Goal: Information Seeking & Learning: Learn about a topic

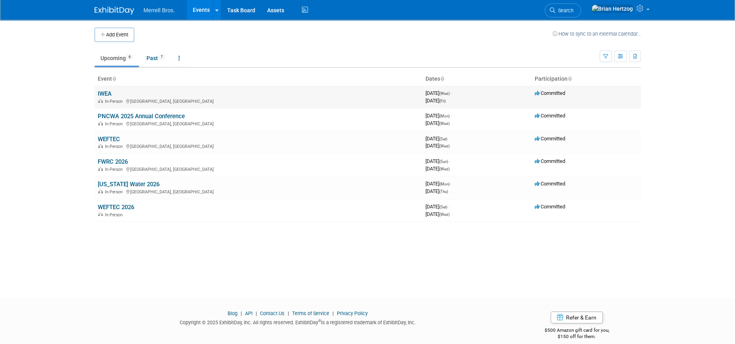
click at [109, 92] on link "IWEA" at bounding box center [105, 93] width 14 height 7
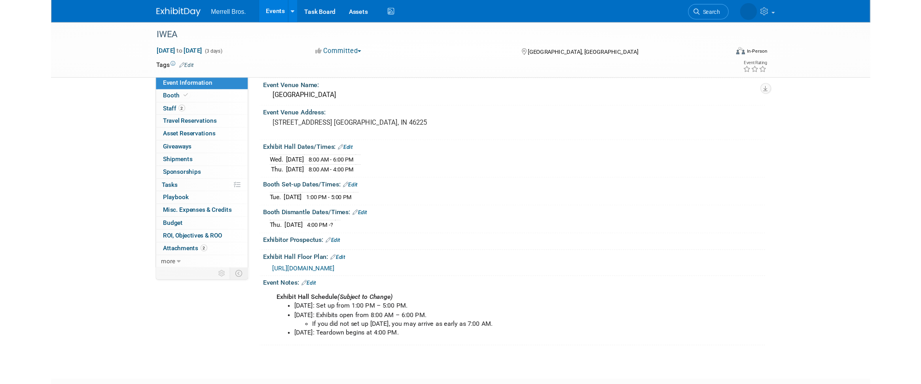
scroll to position [32, 0]
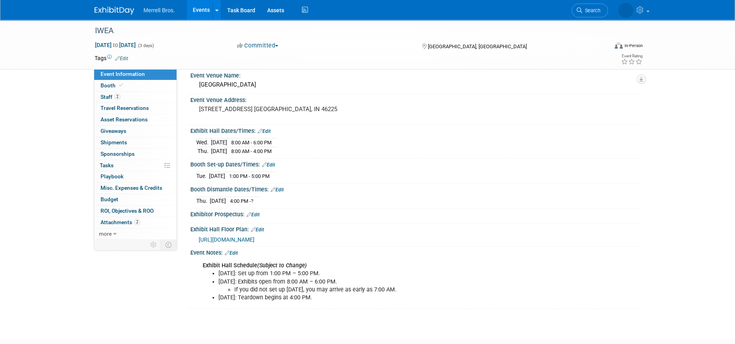
click at [254, 238] on span "[URL][DOMAIN_NAME]" at bounding box center [227, 240] width 56 height 6
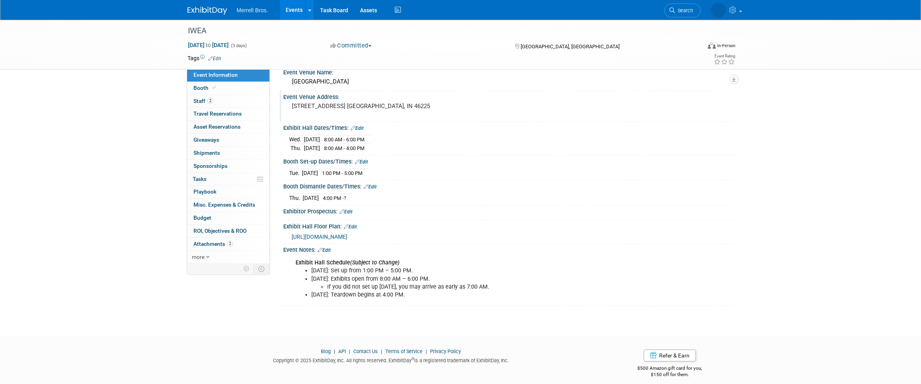
scroll to position [40, 0]
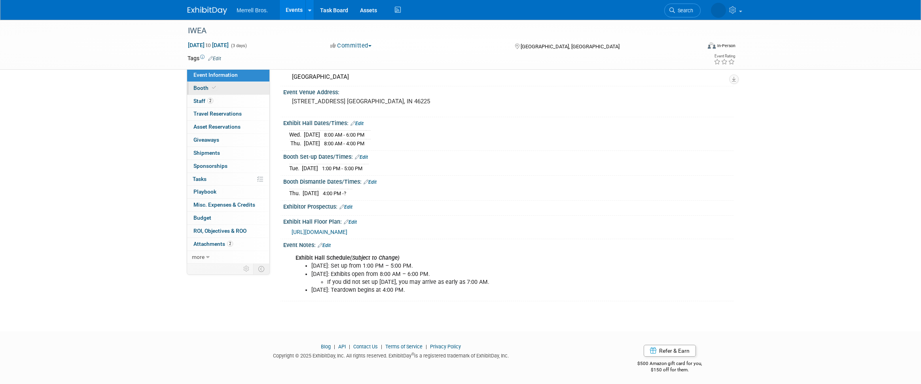
click at [214, 91] on span "Booth" at bounding box center [205, 88] width 24 height 6
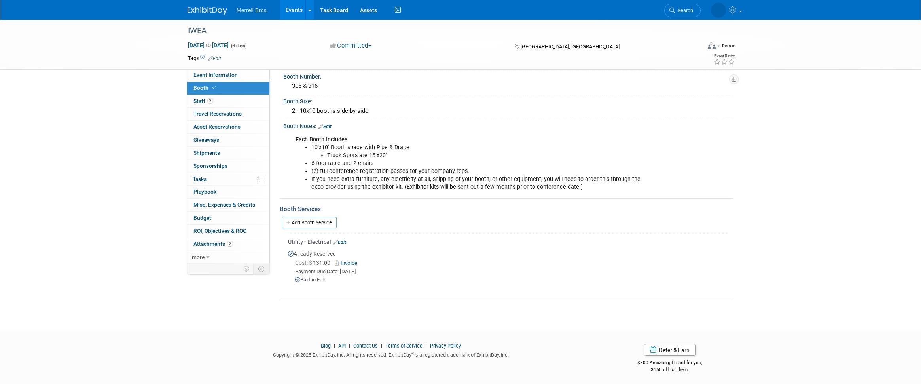
scroll to position [0, 0]
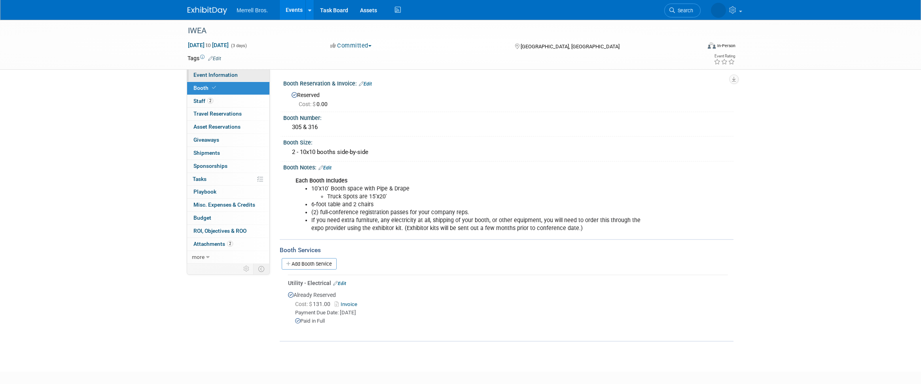
click at [229, 78] on span "Event Information" at bounding box center [215, 75] width 44 height 6
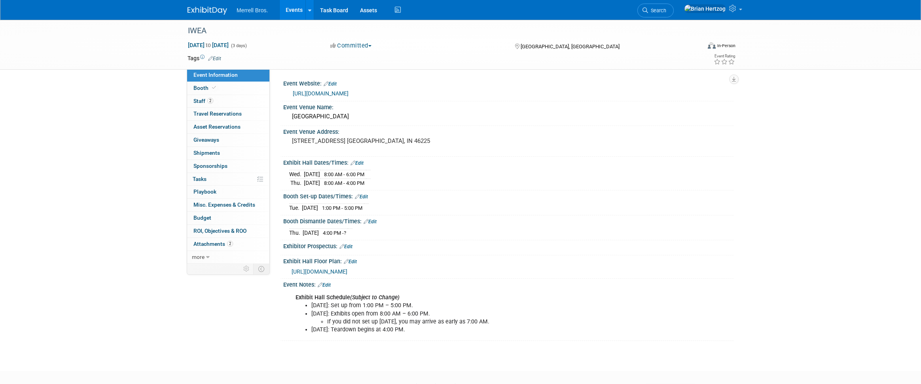
click at [345, 93] on link "[URL][DOMAIN_NAME]" at bounding box center [321, 93] width 56 height 6
click at [203, 85] on span "Booth" at bounding box center [205, 88] width 24 height 6
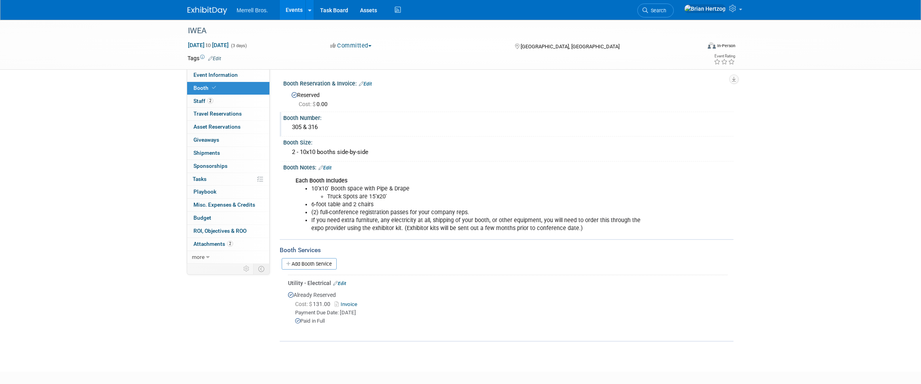
drag, startPoint x: 291, startPoint y: 127, endPoint x: 319, endPoint y: 127, distance: 27.7
click at [319, 127] on div "305 & 316" at bounding box center [508, 127] width 438 height 12
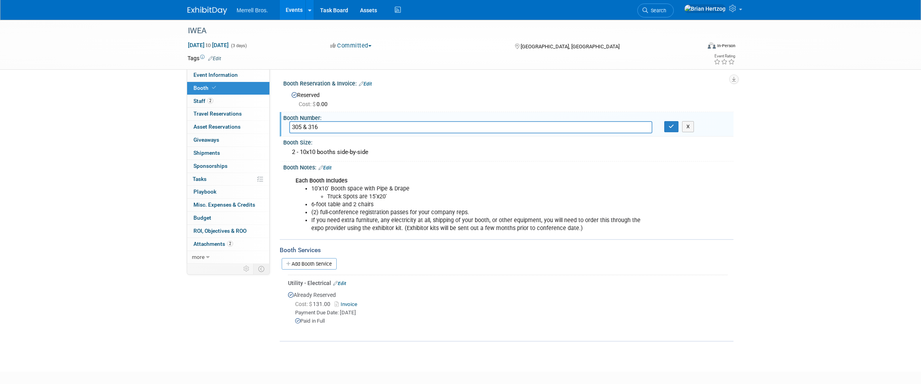
click at [322, 126] on input "305 & 316" at bounding box center [470, 127] width 363 height 12
click at [81, 63] on div "IWEA Aug 20, 2025 to Aug 22, 2025 (3 days) Aug 20, 2025 to Aug 22, 2025 Committ…" at bounding box center [460, 45] width 921 height 50
